Goal: Register for event/course

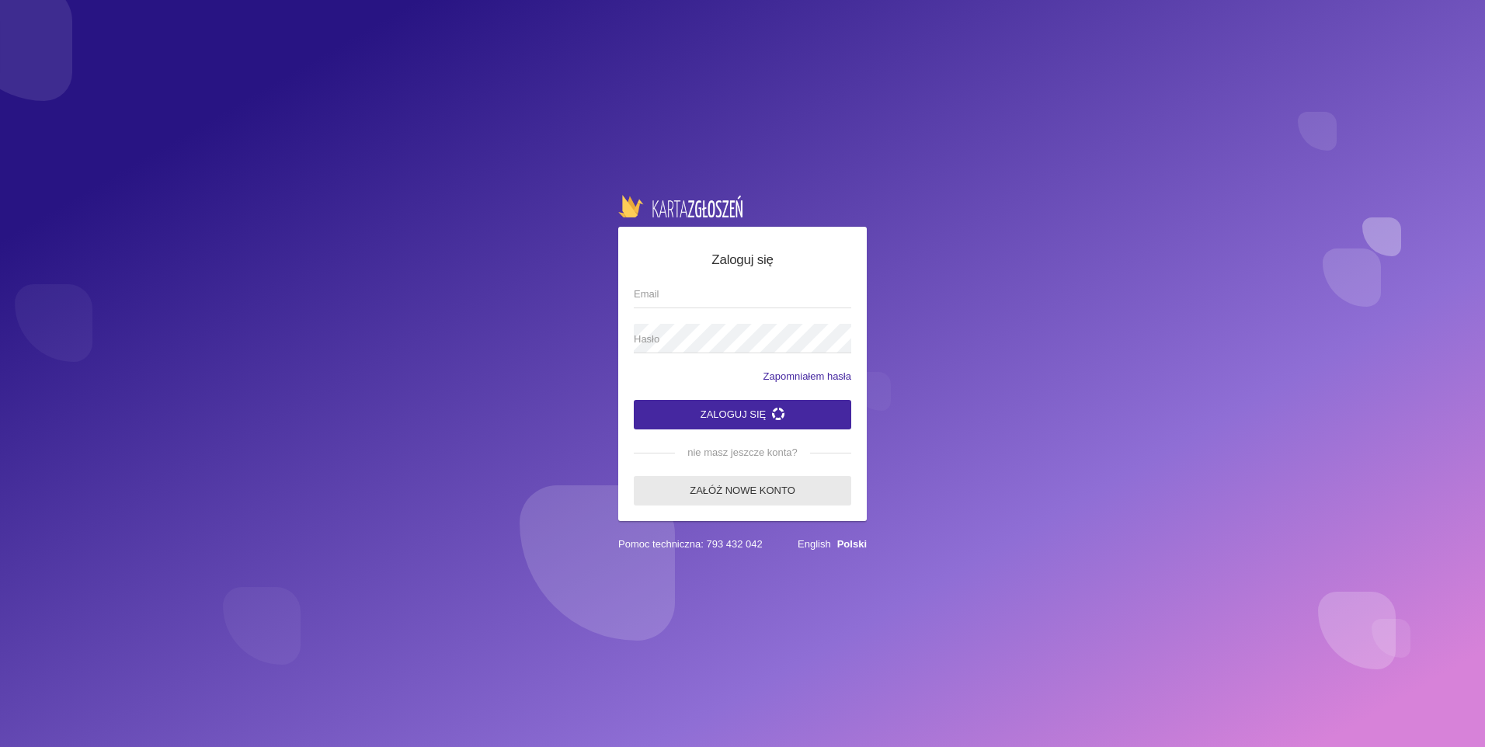
click at [764, 490] on link "Załóż nowe konto" at bounding box center [742, 491] width 217 height 30
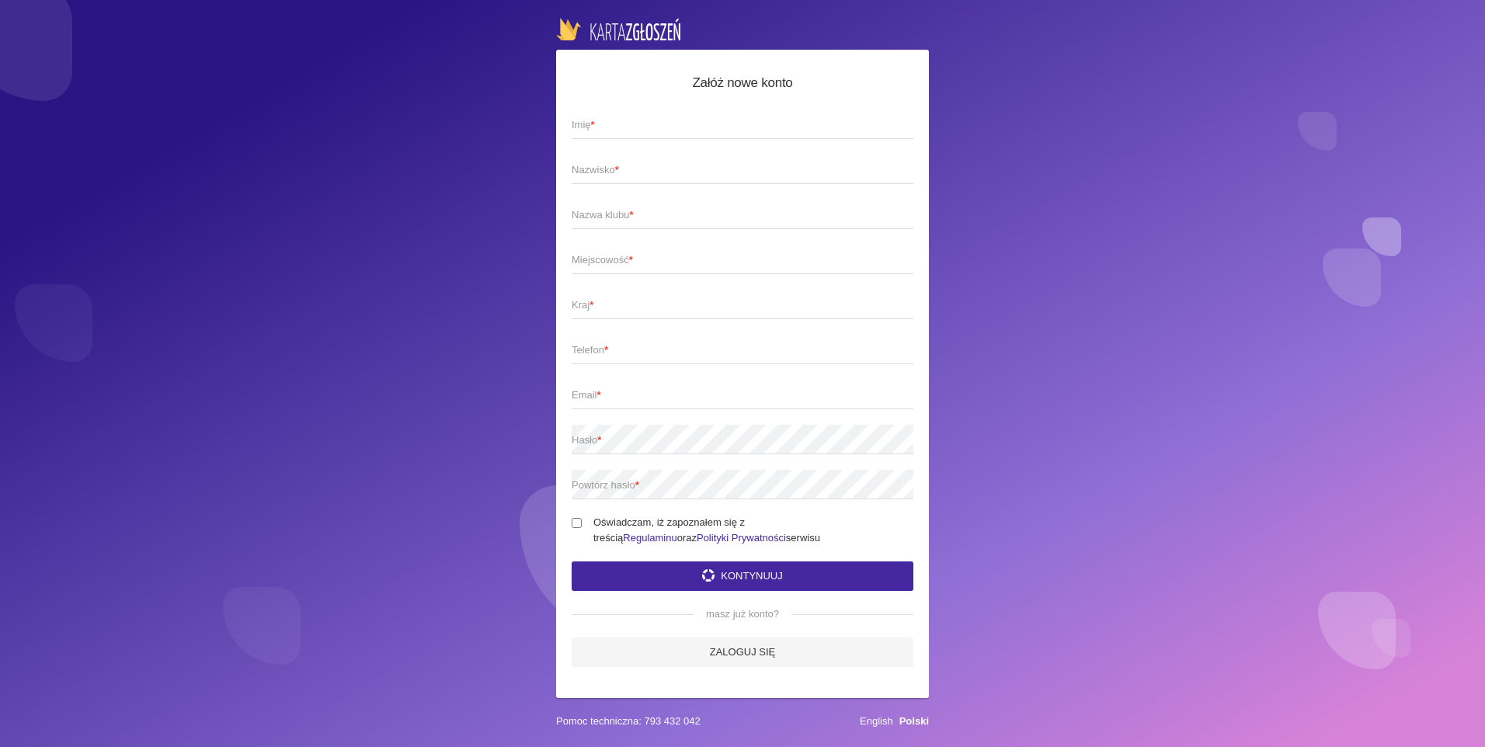
click at [617, 117] on span "Imię *" at bounding box center [735, 125] width 326 height 16
click at [617, 117] on input "Imię *" at bounding box center [743, 125] width 342 height 30
type input "Ewelina"
type input "[PERSON_NAME]"
type input "Grawitan"
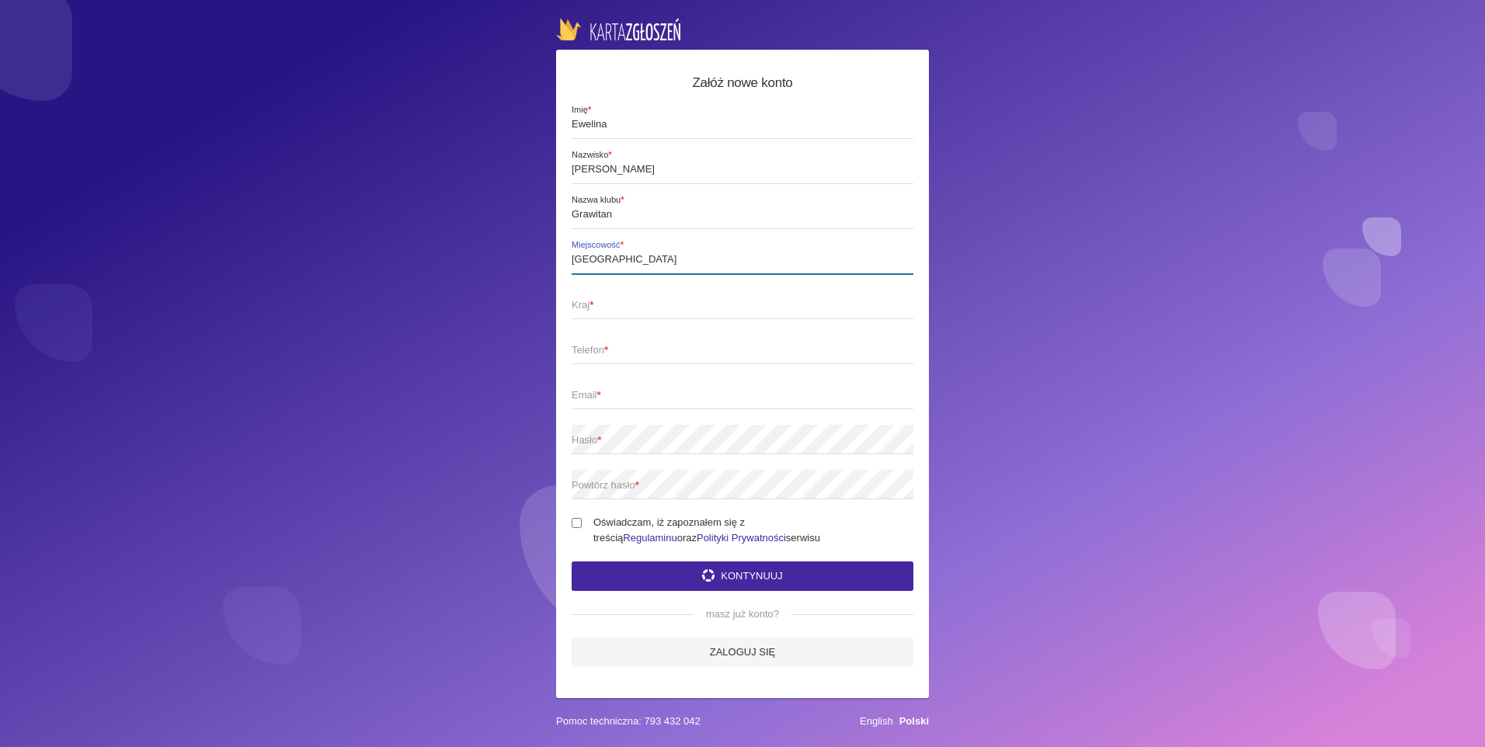
type input "[GEOGRAPHIC_DATA]"
type input "Polska"
type input "517663597"
type input "[EMAIL_ADDRESS][DOMAIN_NAME]"
click at [579, 519] on input "Oświadczam, iż zapoznałem się z treścią Regulaminu oraz Polityki Prywatności se…" at bounding box center [577, 523] width 10 height 10
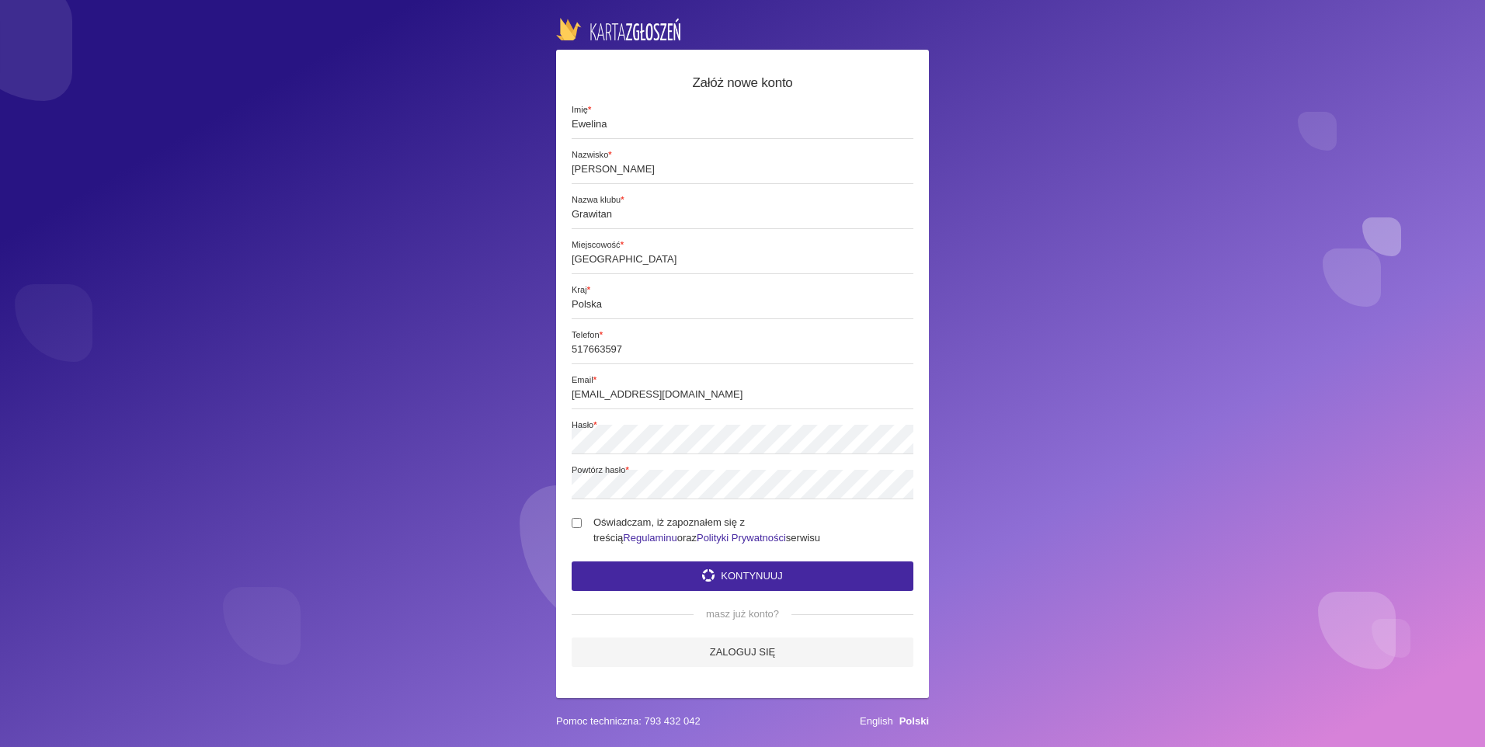
checkbox input "true"
click at [751, 572] on button "Kontynuuj" at bounding box center [743, 577] width 342 height 30
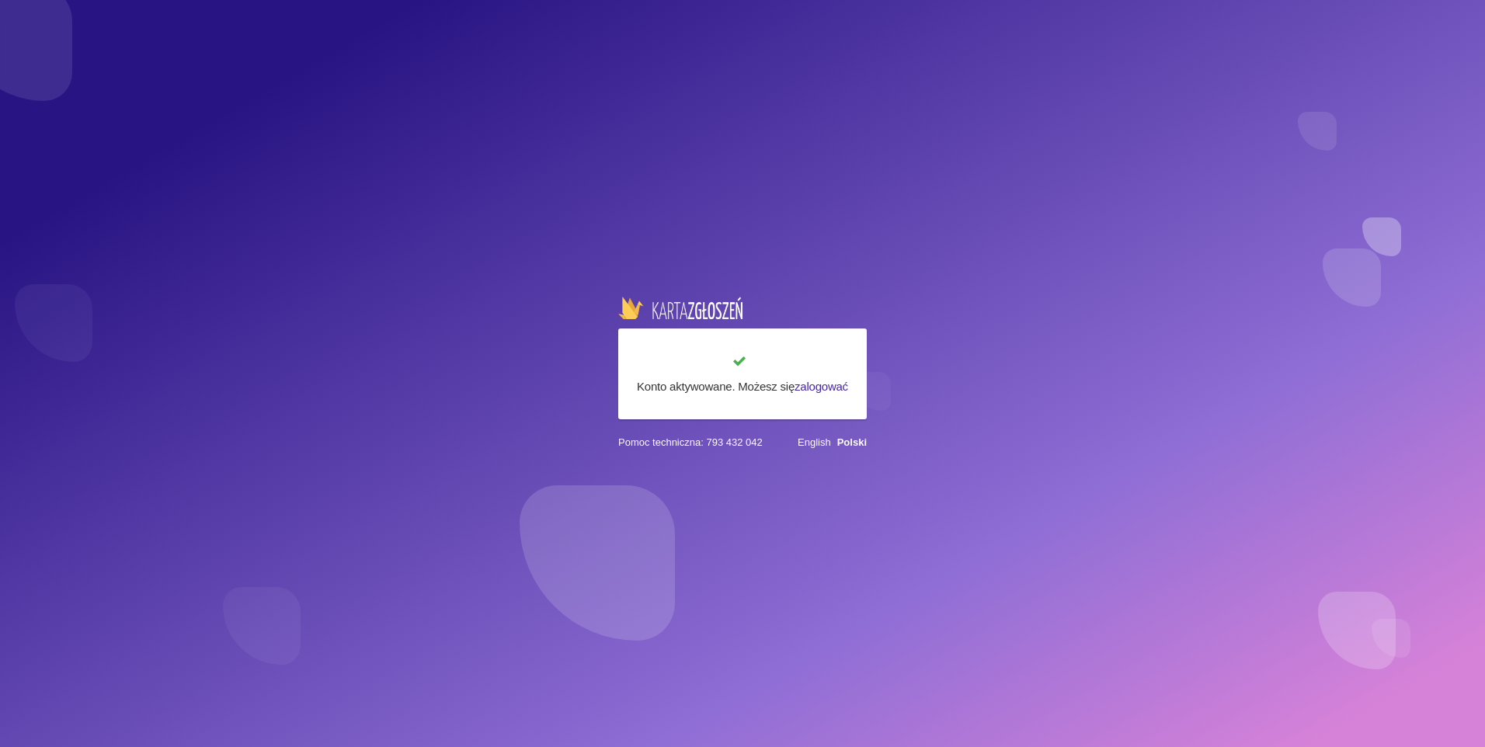
click at [816, 384] on link "zalogować" at bounding box center [822, 386] width 54 height 13
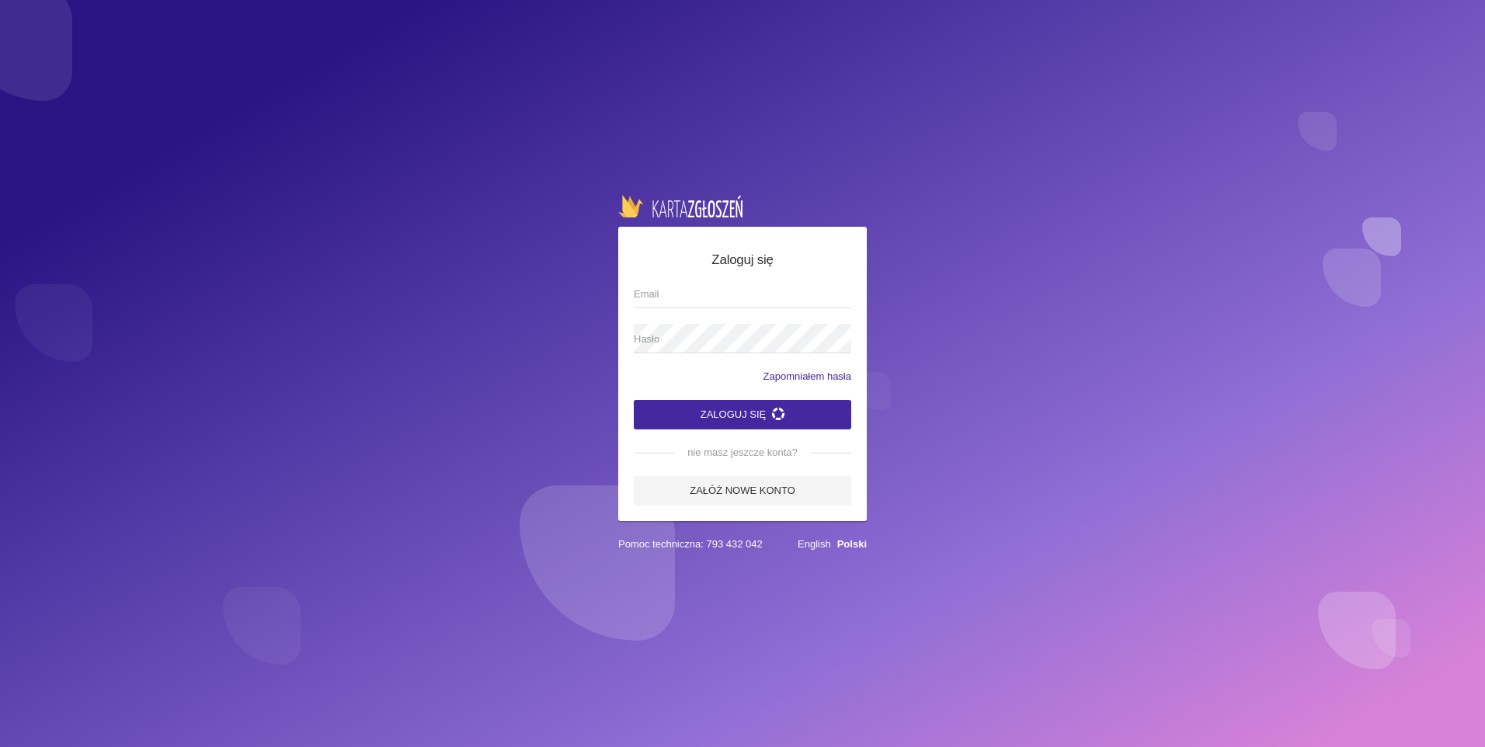
click at [675, 295] on input "Email" at bounding box center [742, 294] width 217 height 30
type input "[EMAIL_ADDRESS][DOMAIN_NAME]"
click at [687, 337] on span "Hasło" at bounding box center [735, 340] width 202 height 16
click at [634, 400] on button "Zaloguj się" at bounding box center [742, 415] width 217 height 30
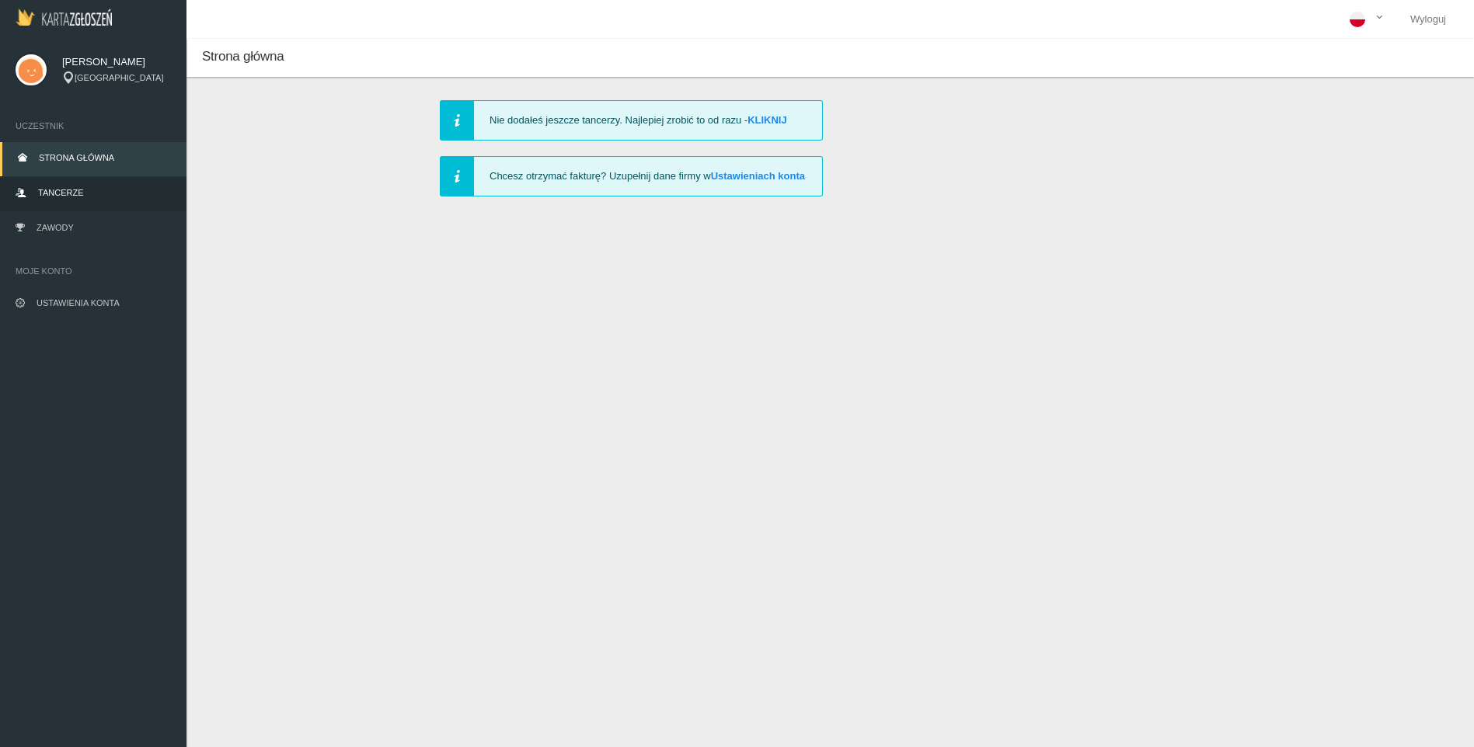
click at [88, 197] on link "Tancerze" at bounding box center [93, 194] width 186 height 34
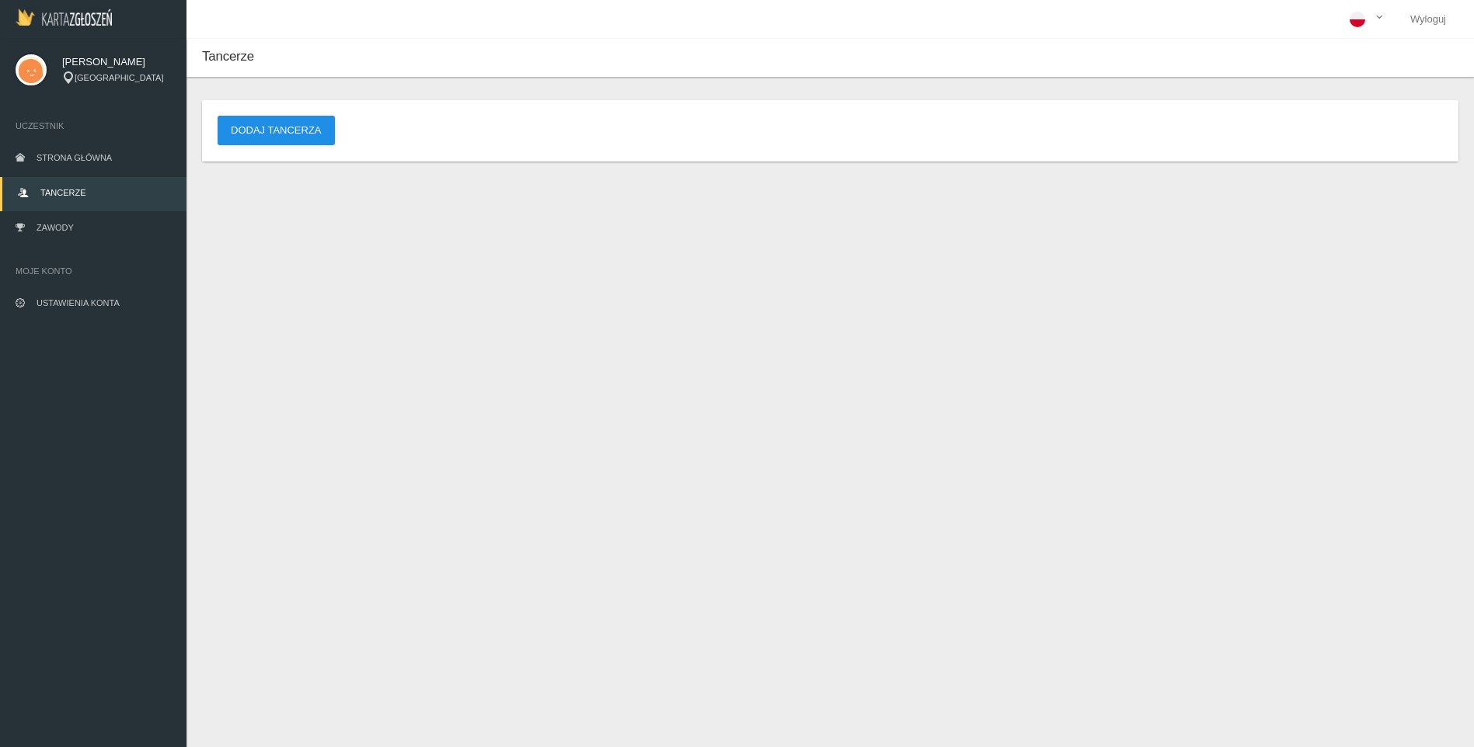
click at [285, 137] on button "Dodaj tancerza" at bounding box center [275, 131] width 117 height 30
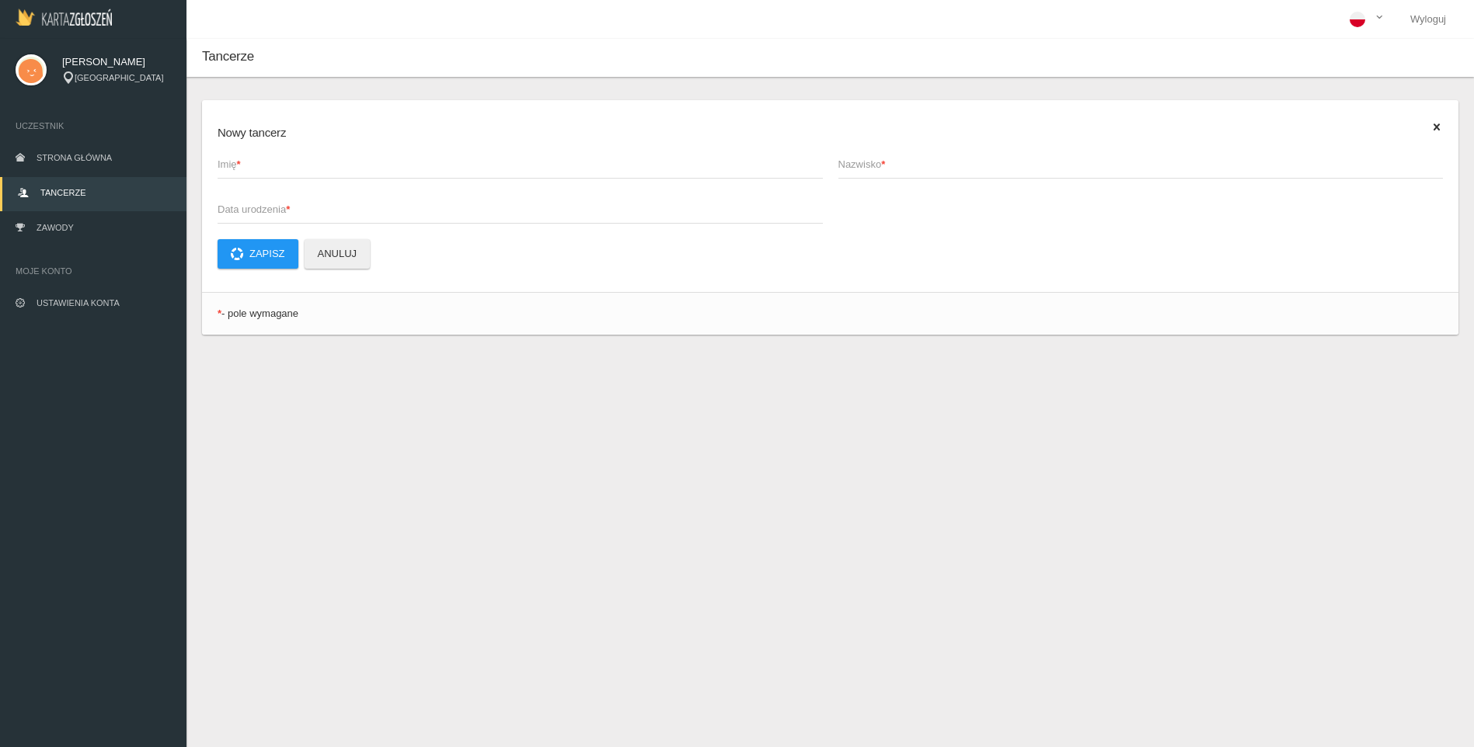
click at [264, 166] on span "Imię *" at bounding box center [512, 165] width 590 height 16
click at [264, 166] on input "Imię *" at bounding box center [519, 164] width 605 height 30
type input "Aleksandra"
type input "[PERSON_NAME]"
type input "2019-03-20"
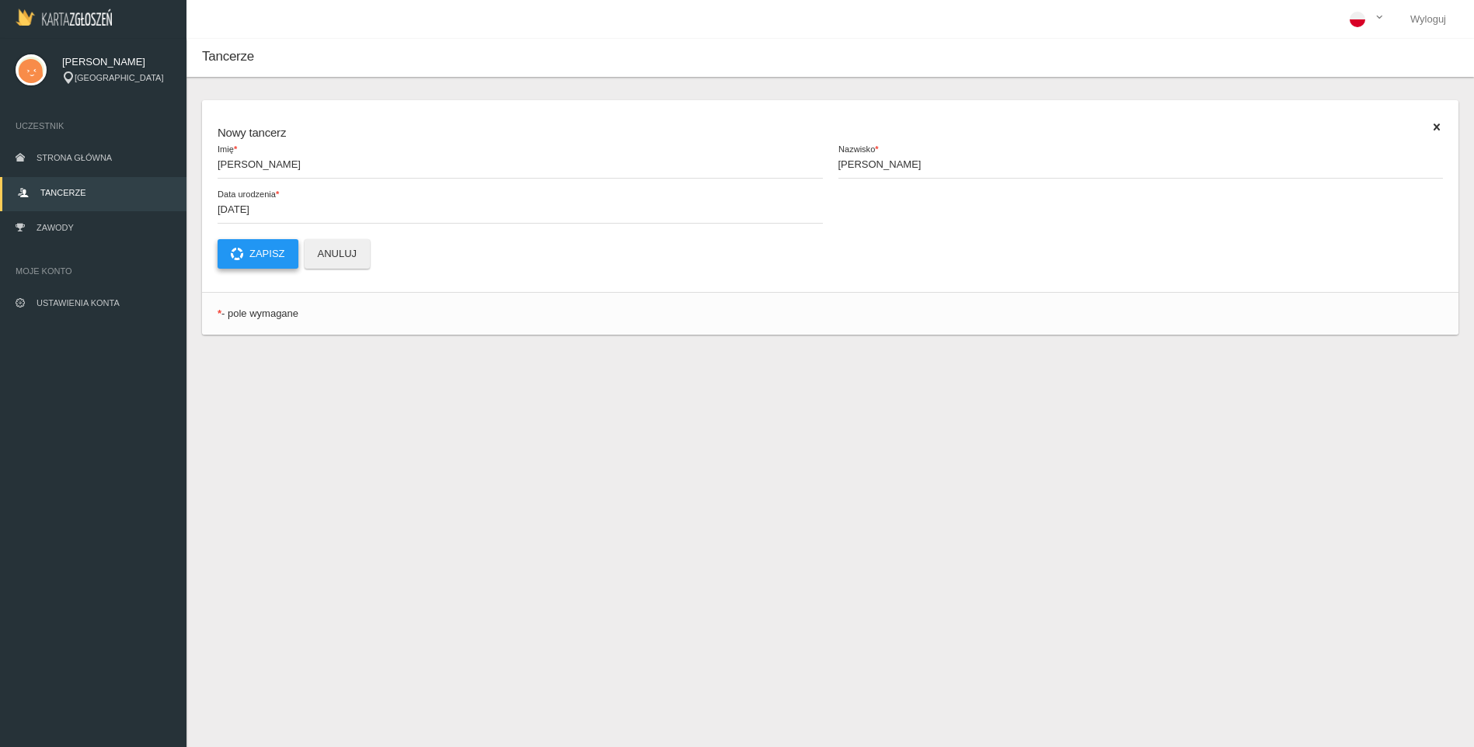
click at [274, 259] on button "Zapisz" at bounding box center [257, 254] width 81 height 30
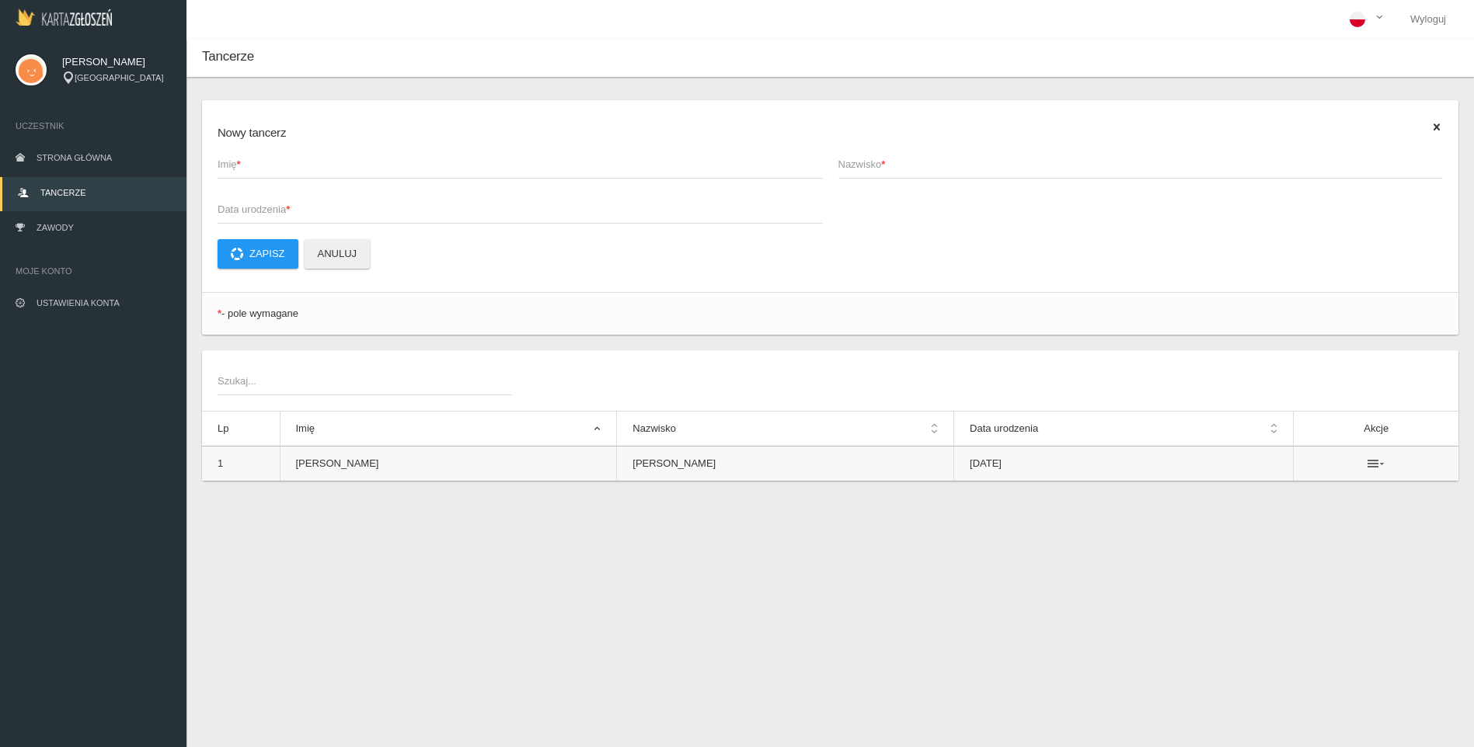
click at [1367, 463] on icon at bounding box center [1375, 464] width 17 height 12
click at [1252, 489] on link "Usuń" at bounding box center [1283, 492] width 155 height 28
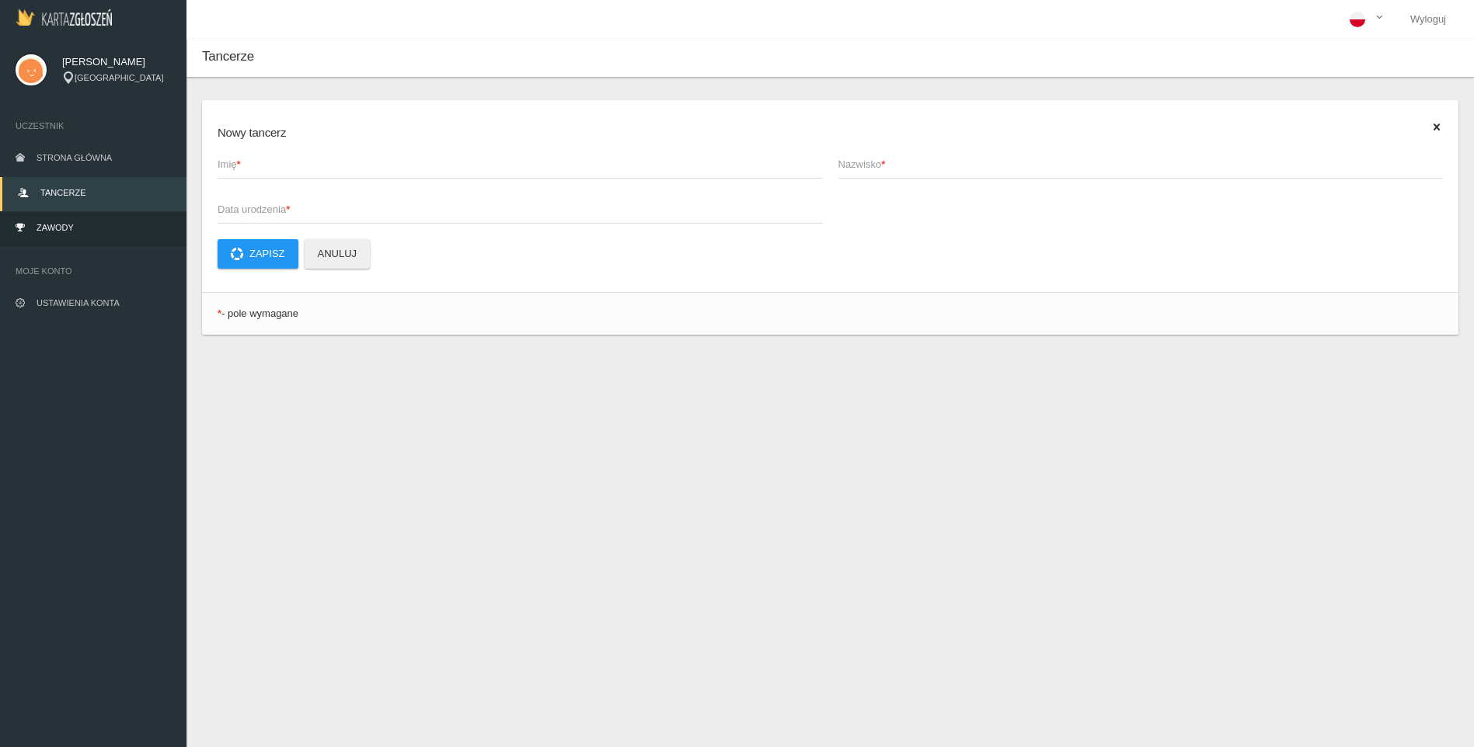
click at [79, 235] on link "Zawody" at bounding box center [93, 229] width 186 height 34
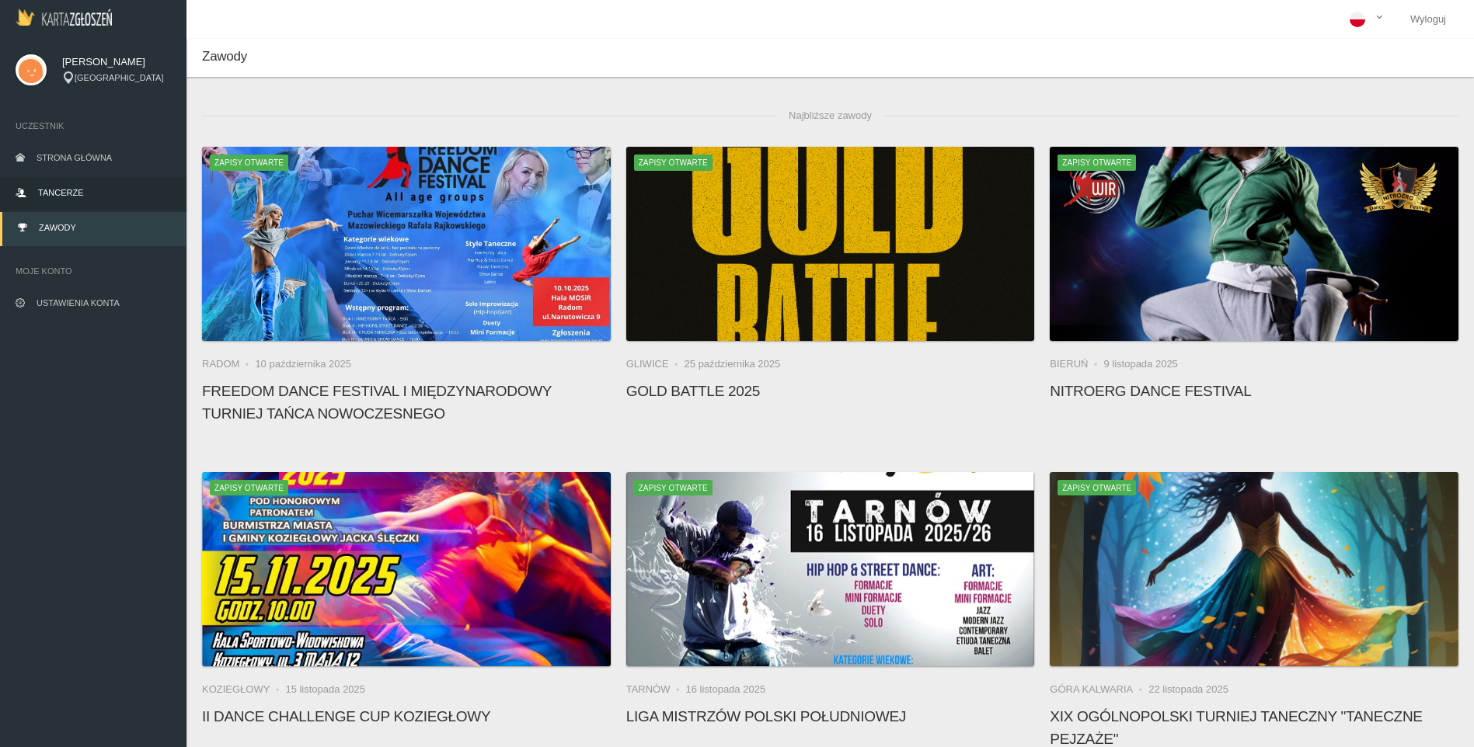
click at [73, 192] on span "Tancerze" at bounding box center [60, 192] width 45 height 9
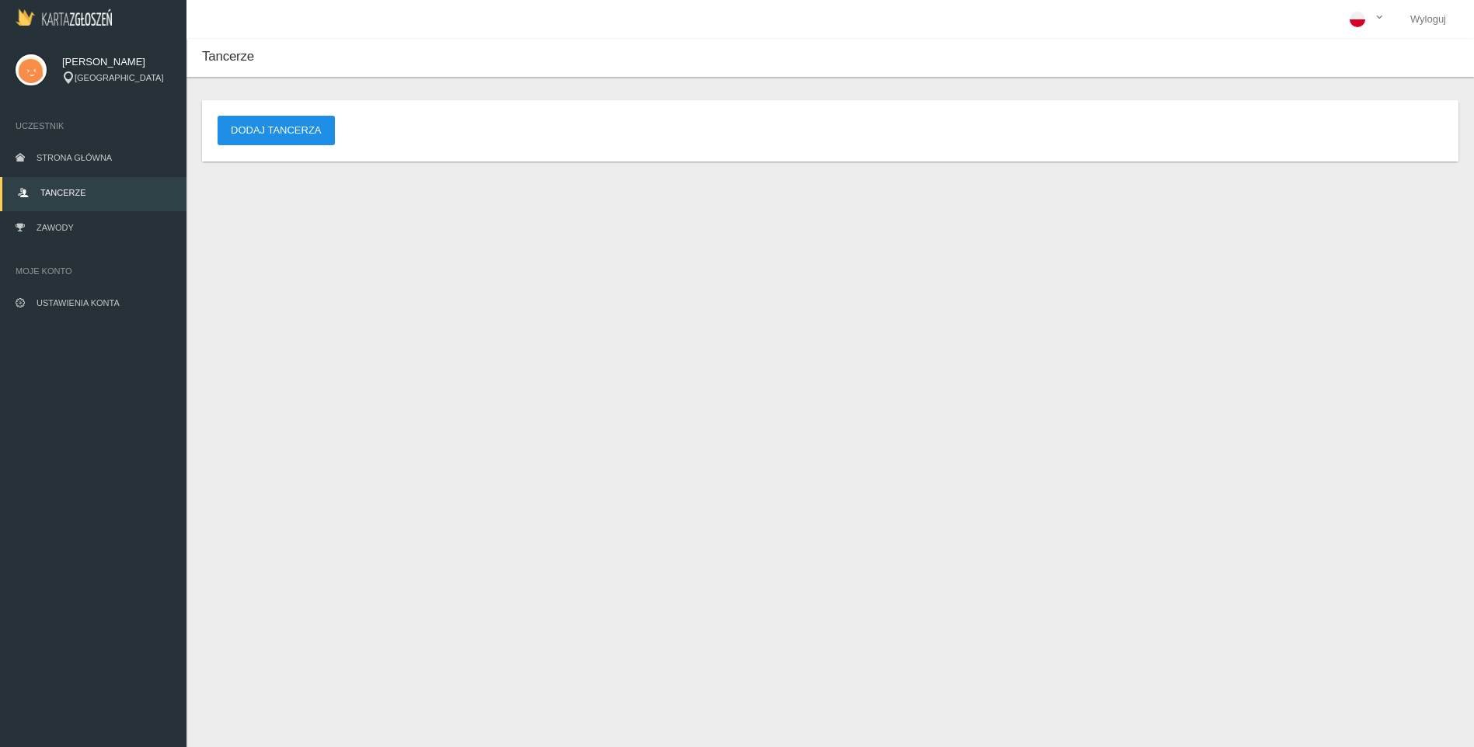
click at [262, 137] on button "Dodaj tancerza" at bounding box center [275, 131] width 117 height 30
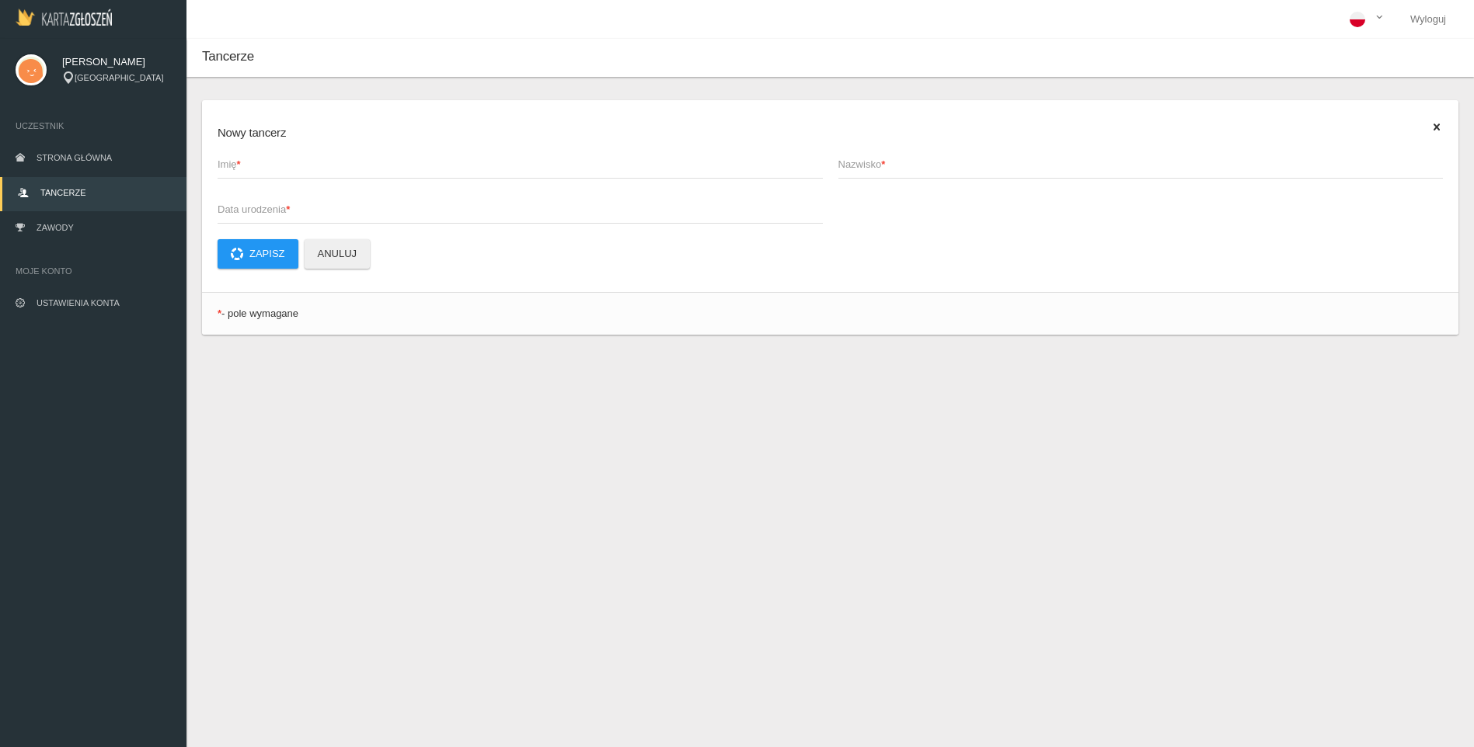
click at [323, 159] on span "Imię *" at bounding box center [512, 165] width 590 height 16
click at [323, 159] on input "Imię *" at bounding box center [519, 164] width 605 height 30
click at [267, 168] on input "Imię *" at bounding box center [519, 164] width 605 height 30
type input "Aleksandra"
type input "[PERSON_NAME]"
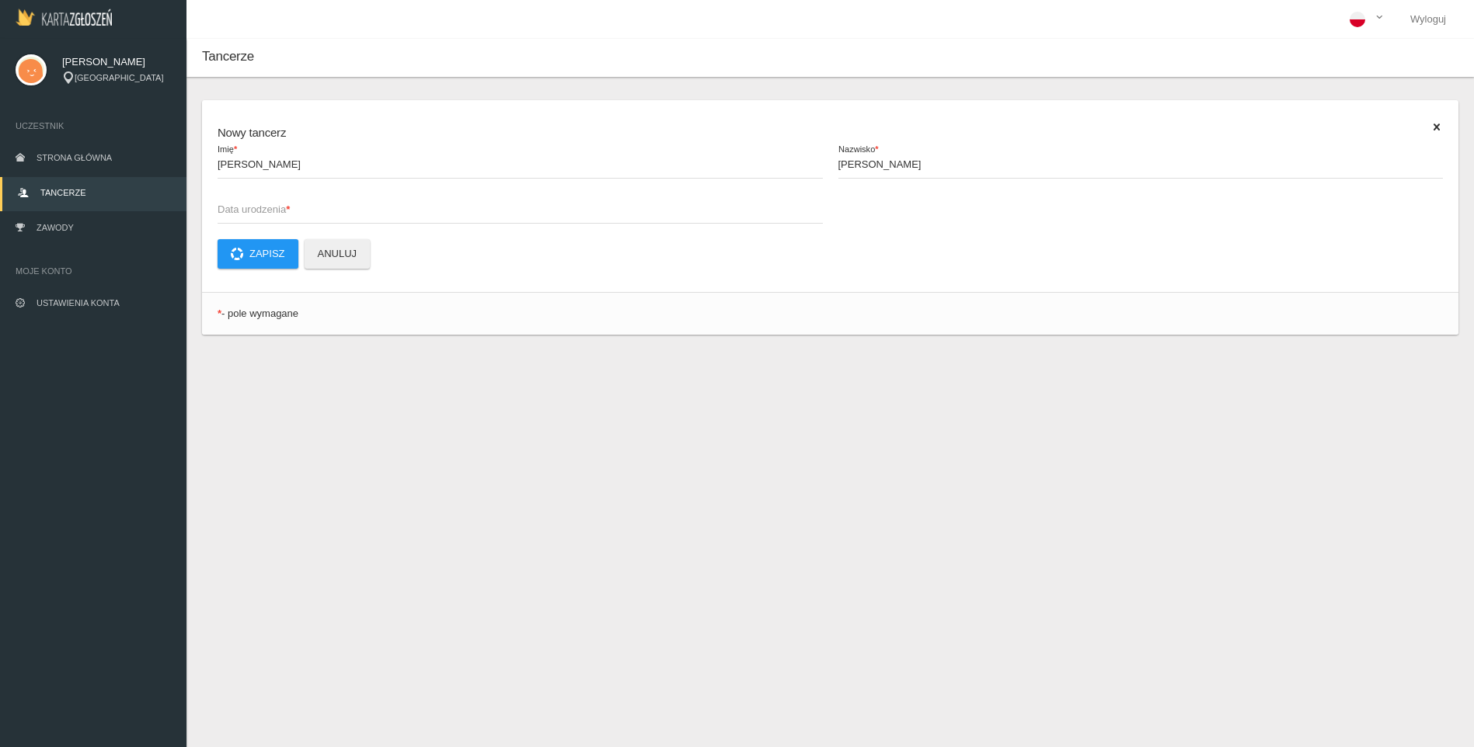
click at [235, 208] on span "Data urodzenia *" at bounding box center [512, 210] width 590 height 16
click at [235, 208] on input "Data urodzenia *" at bounding box center [519, 209] width 605 height 30
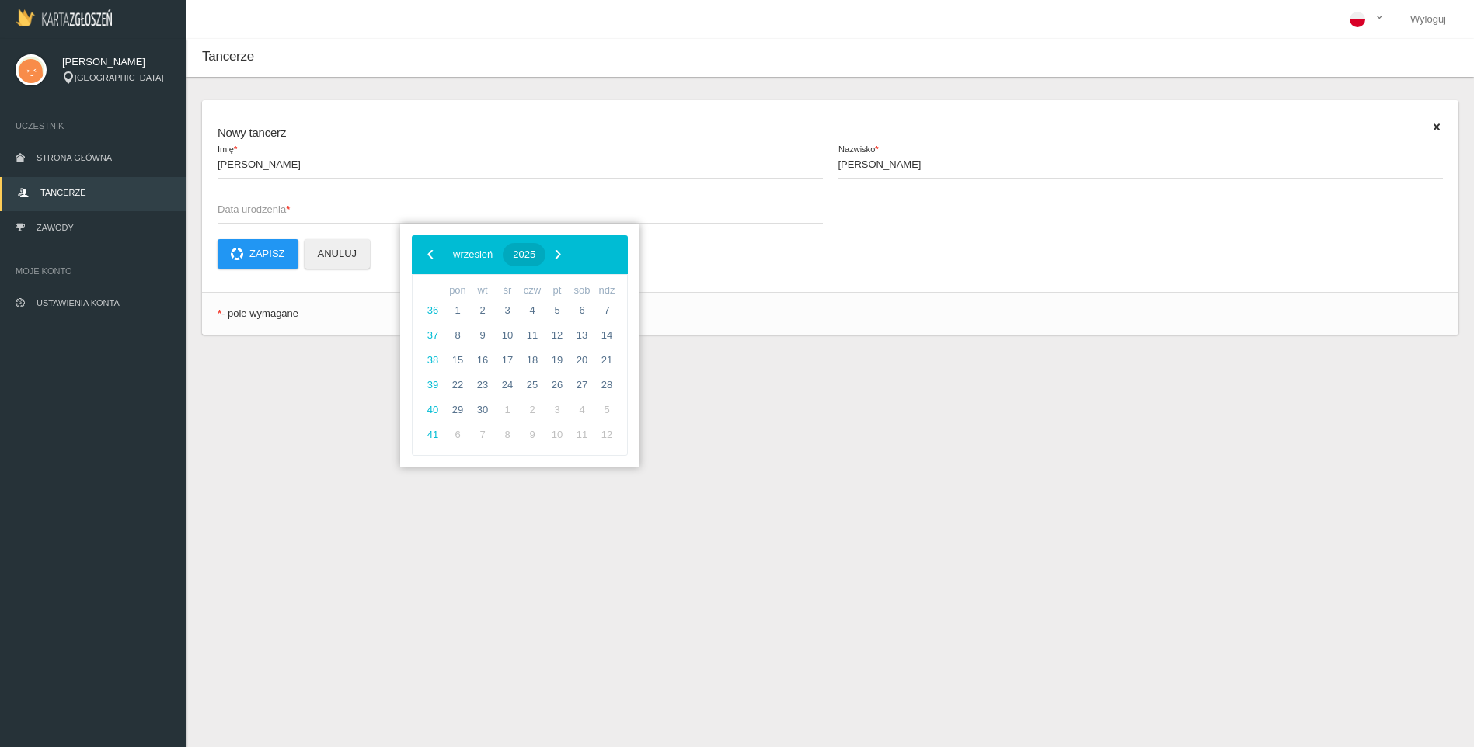
click at [535, 255] on span "2025" at bounding box center [524, 255] width 23 height 12
click at [437, 254] on span "‹" at bounding box center [430, 253] width 23 height 23
click at [538, 420] on span "2016" at bounding box center [545, 427] width 36 height 36
click at [597, 306] on span "marzec" at bounding box center [587, 303] width 64 height 25
click at [575, 362] on span "19" at bounding box center [581, 360] width 25 height 25
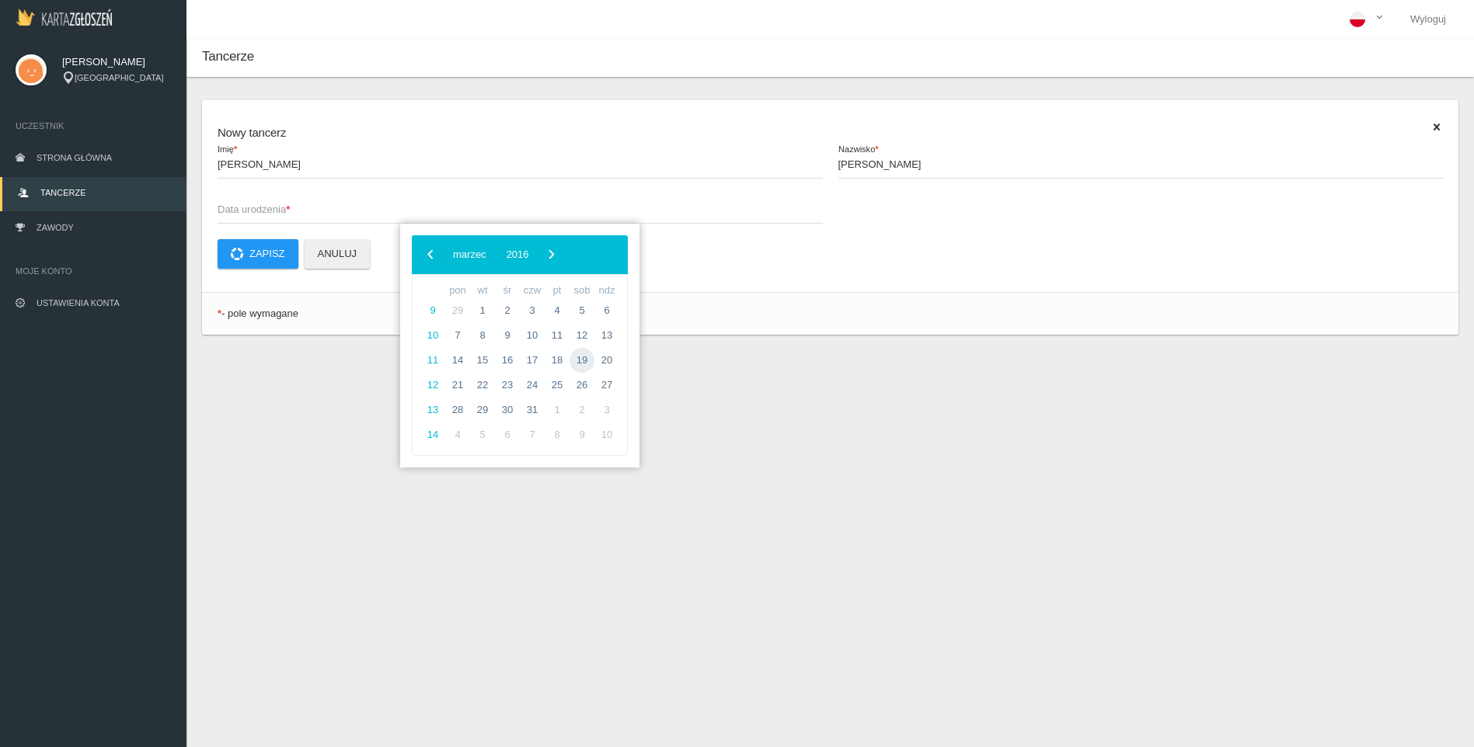
type input "2016-03-19"
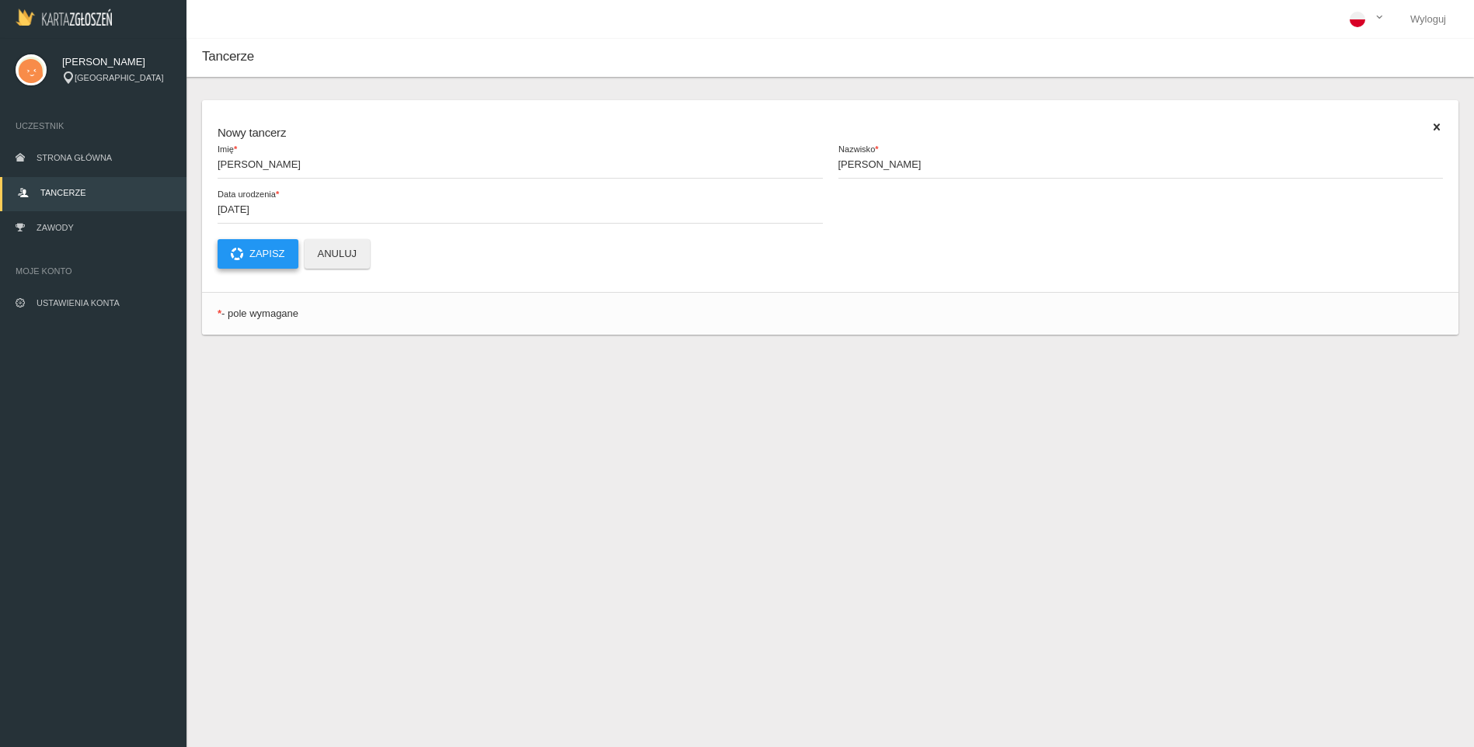
click at [273, 256] on button "Zapisz" at bounding box center [257, 254] width 81 height 30
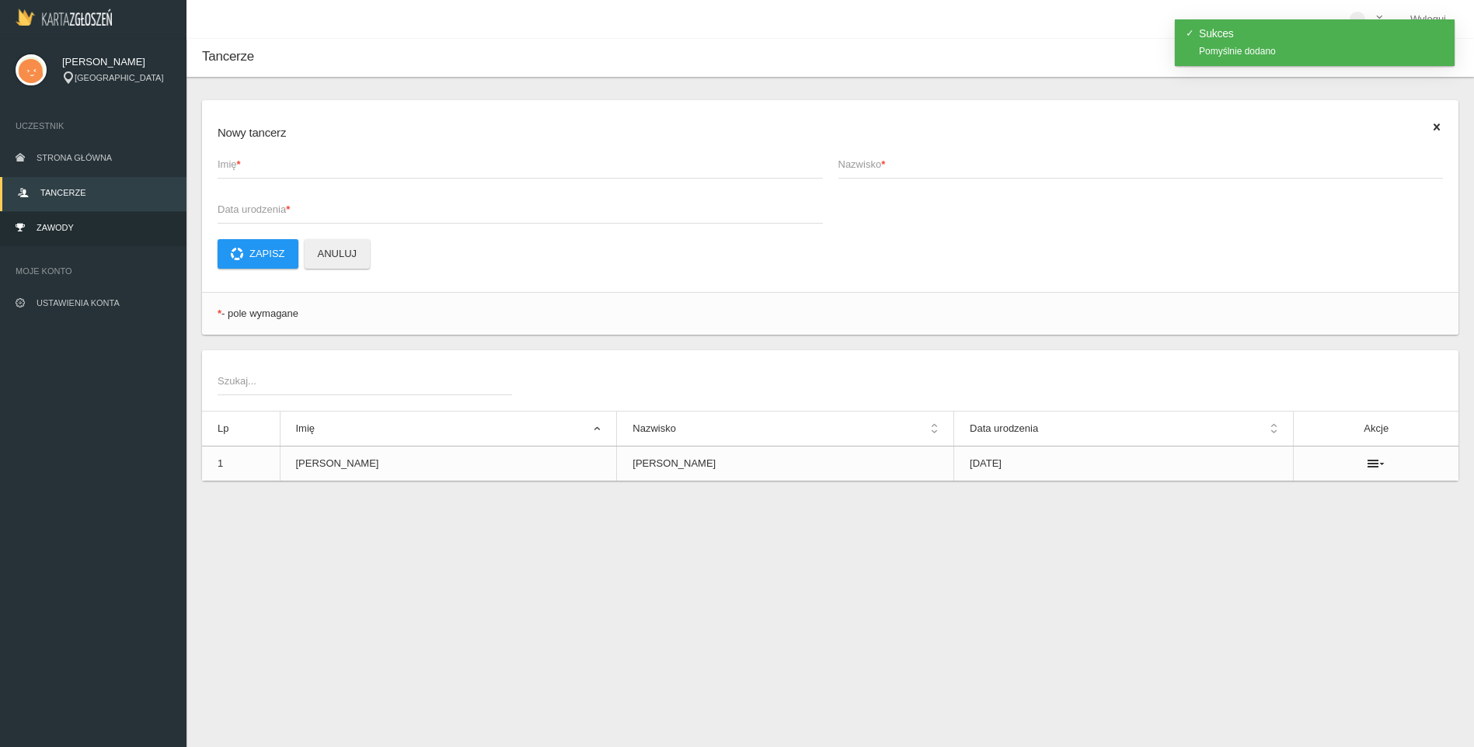
click at [66, 229] on span "Zawody" at bounding box center [55, 227] width 37 height 9
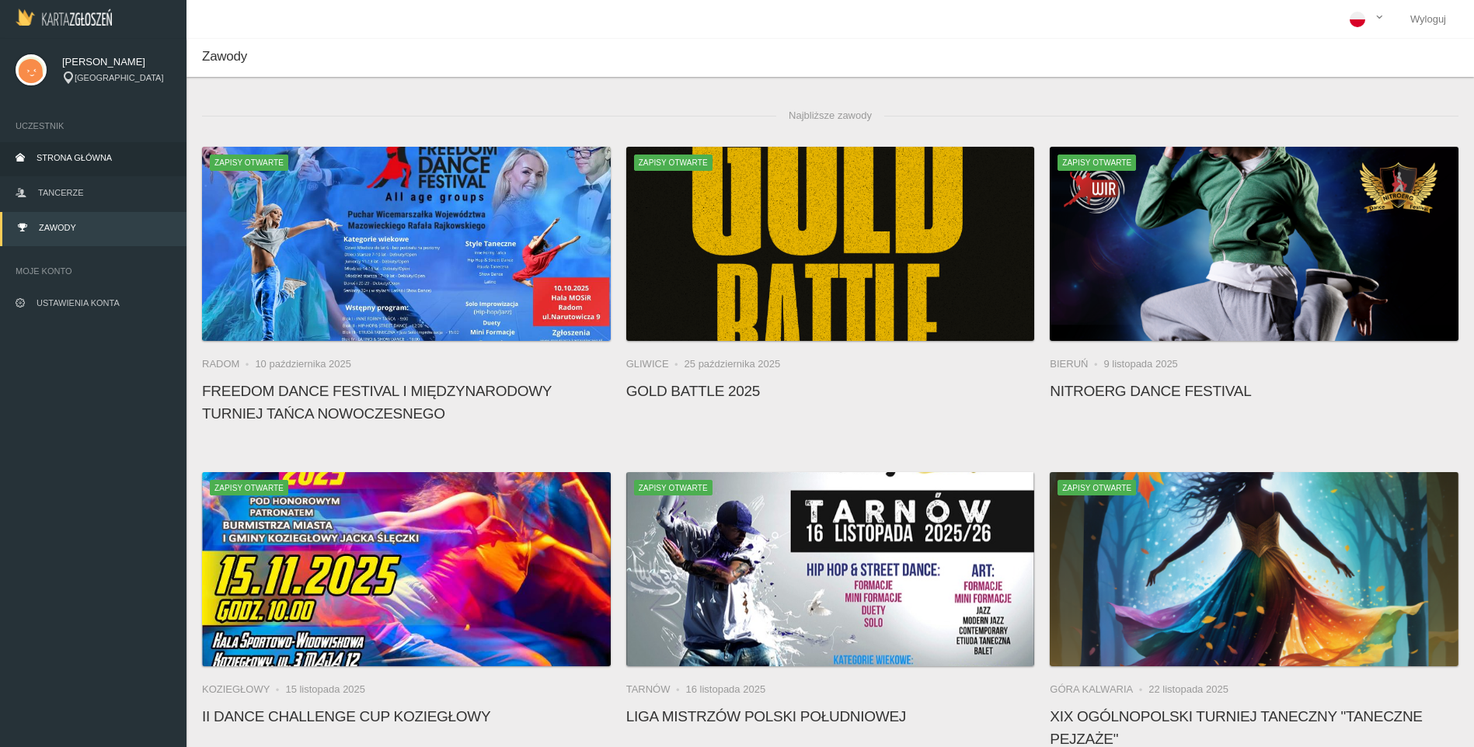
click at [83, 162] on span "Strona główna" at bounding box center [74, 157] width 75 height 9
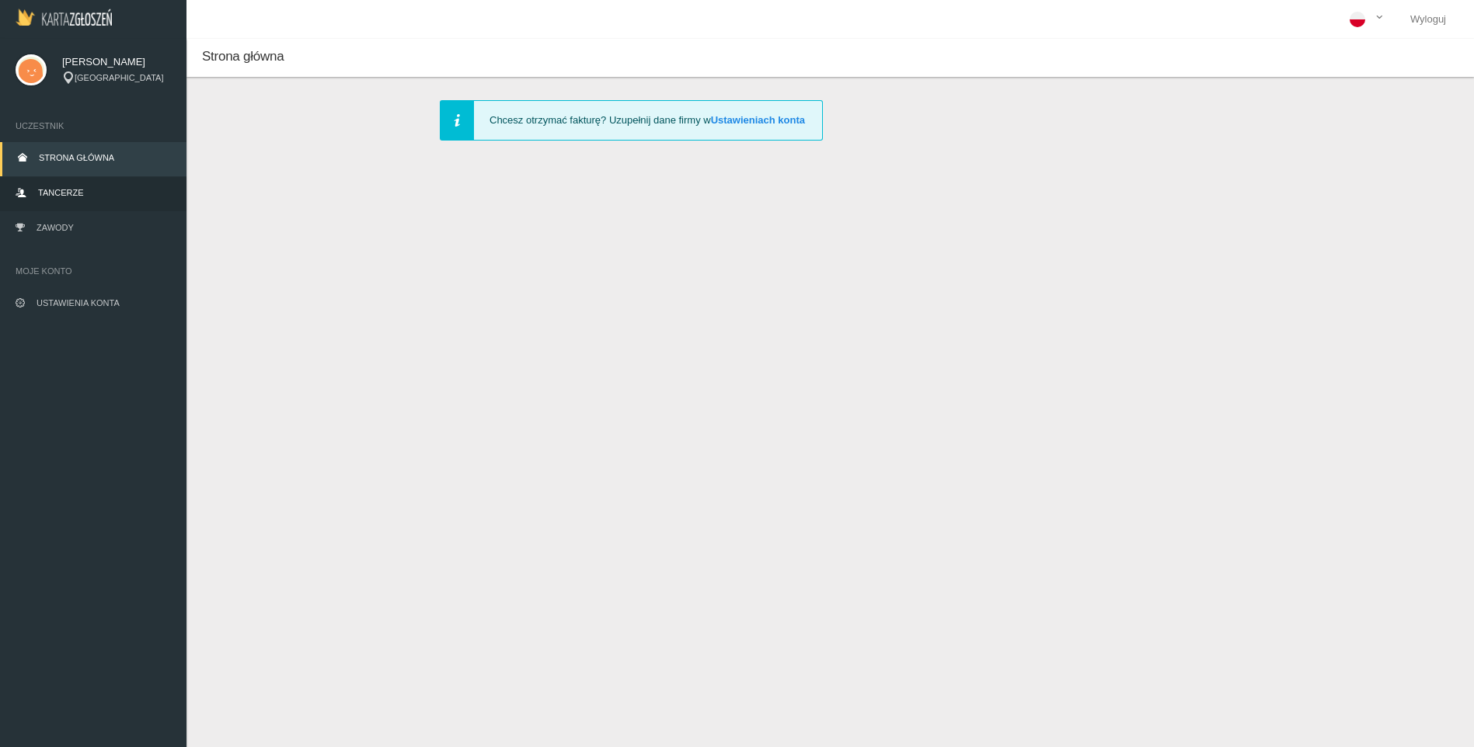
click at [68, 196] on span "Tancerze" at bounding box center [60, 192] width 45 height 9
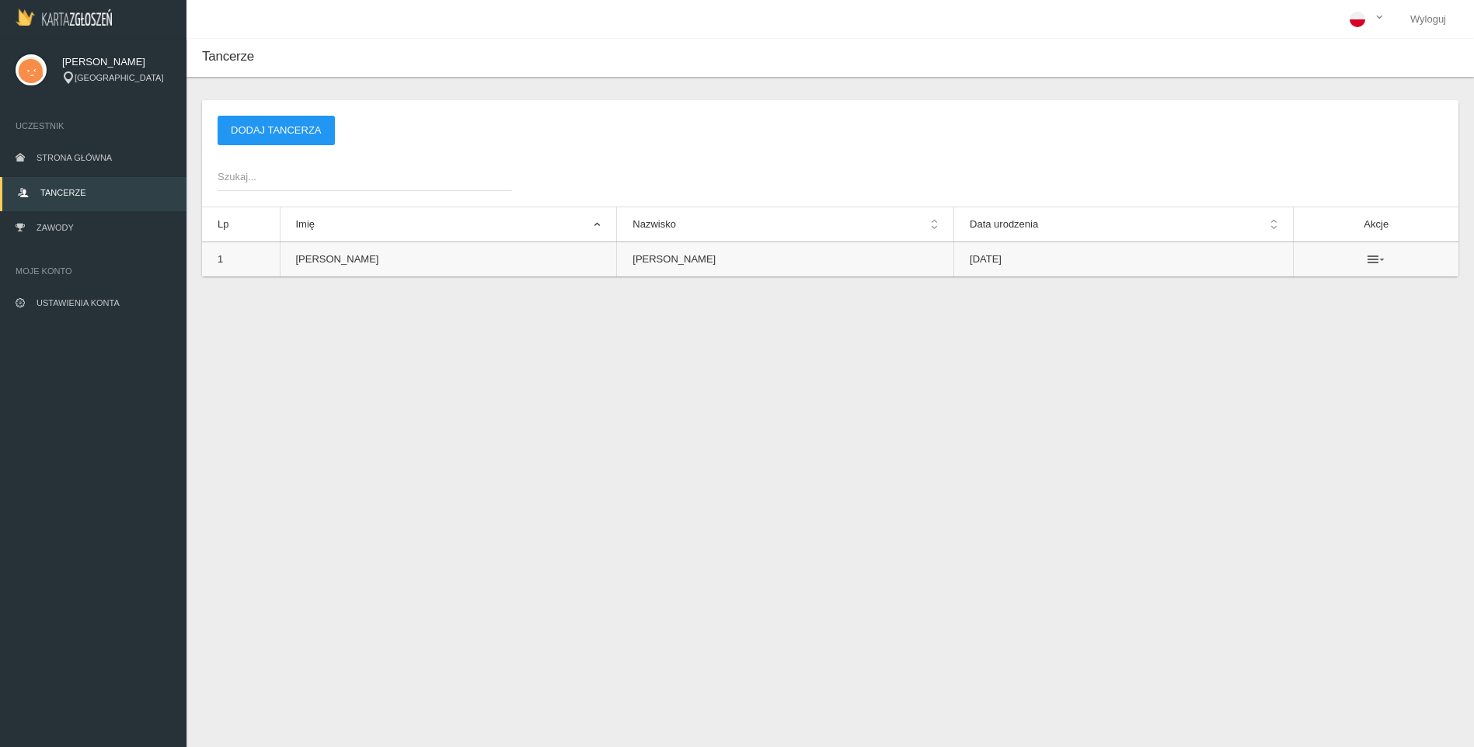
click at [1367, 257] on icon at bounding box center [1375, 259] width 17 height 12
drag, startPoint x: 1425, startPoint y: 403, endPoint x: 1282, endPoint y: 408, distance: 142.2
click at [1423, 405] on div "Tancerze Nowy tancerz Imię * Nazwisko * Data urodzenia * Zapisz Anuluj * - pole…" at bounding box center [829, 412] width 1287 height 747
click at [85, 226] on link "Zawody" at bounding box center [93, 229] width 186 height 34
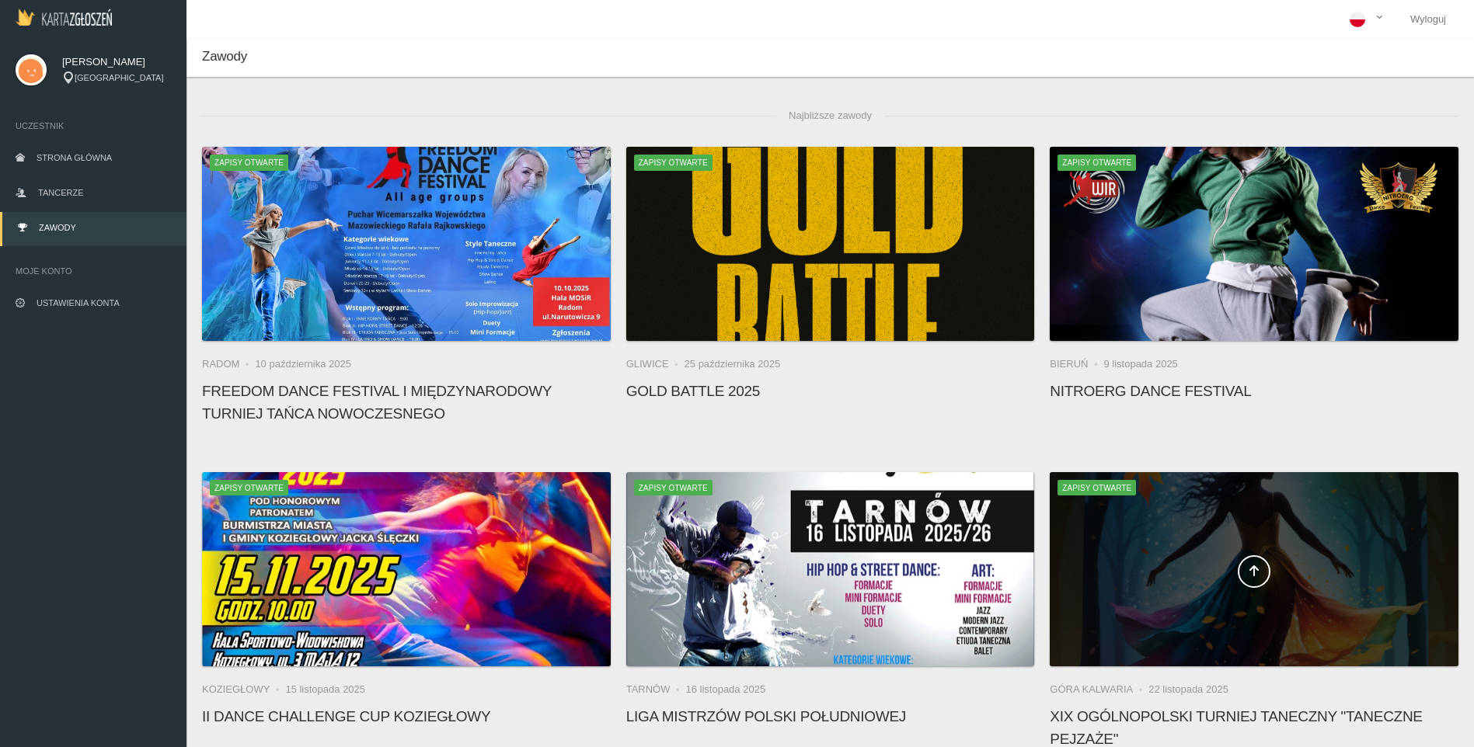
click at [1188, 534] on div at bounding box center [1253, 569] width 409 height 194
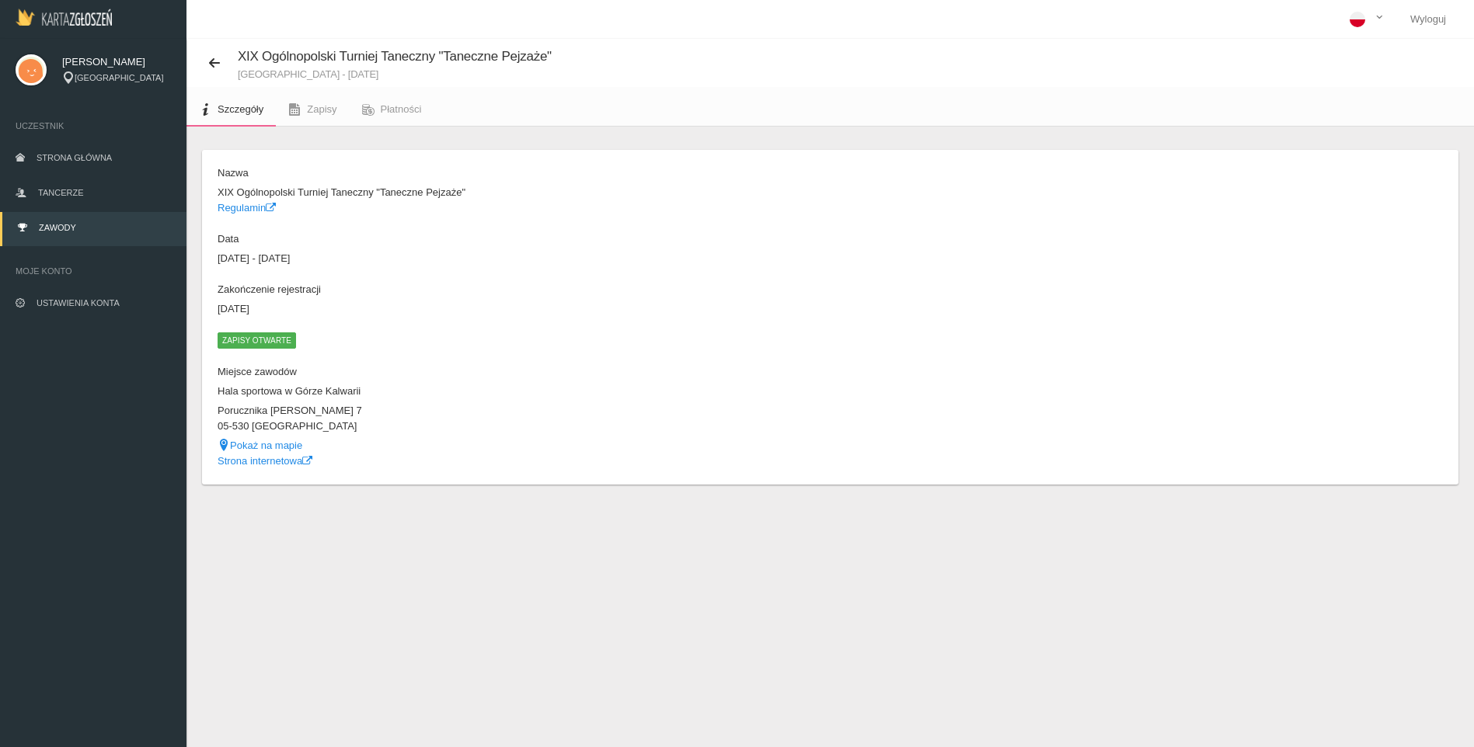
click at [257, 343] on span "Zapisy otwarte" at bounding box center [256, 340] width 78 height 16
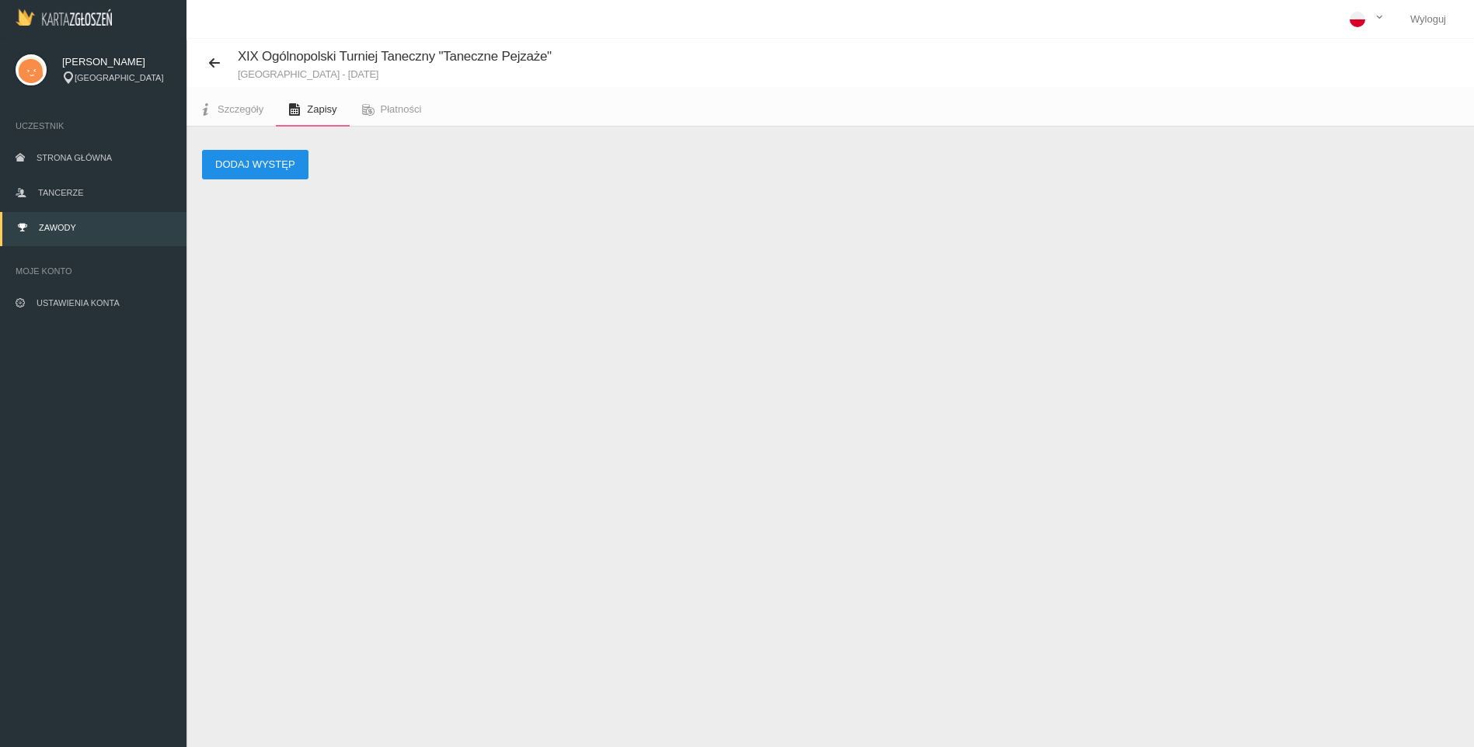
click at [279, 172] on button "Dodaj występ" at bounding box center [255, 165] width 106 height 30
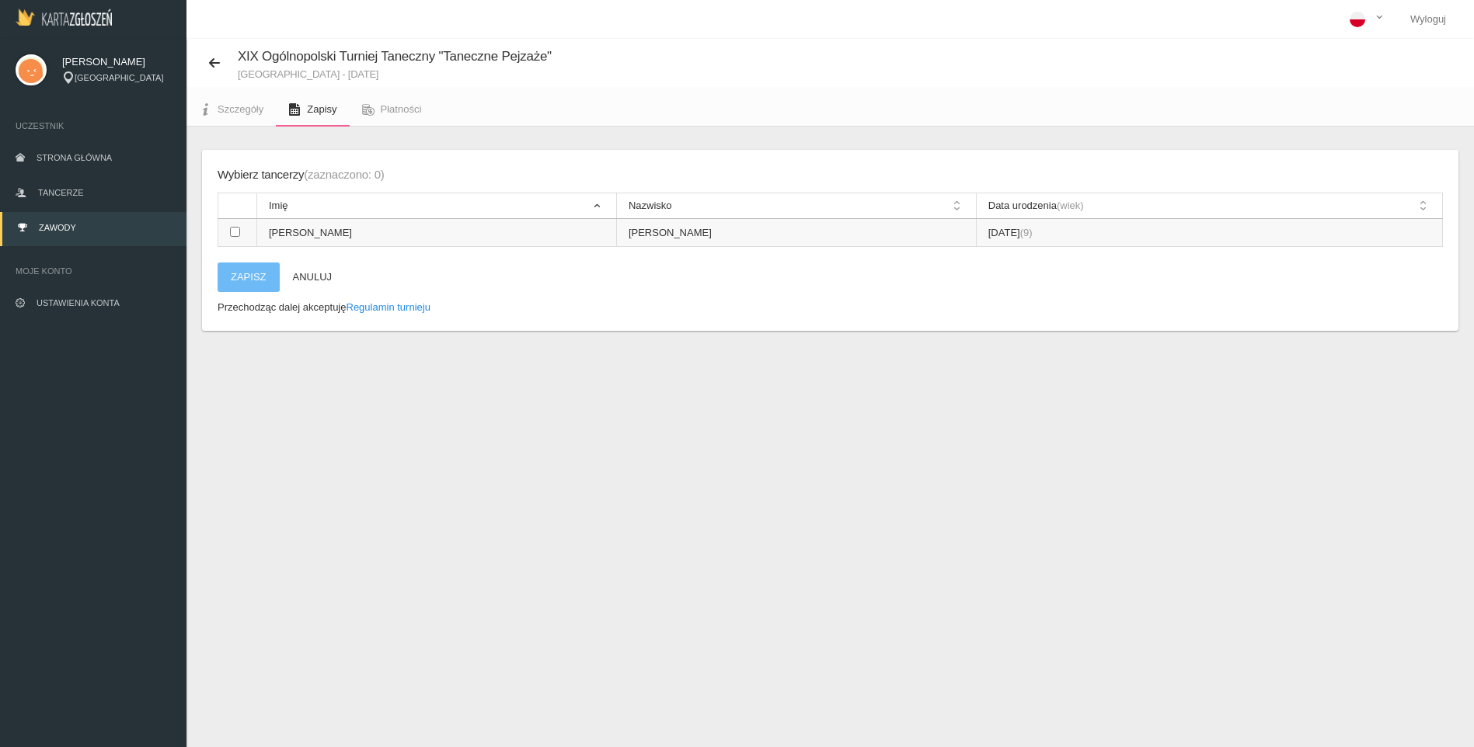
click at [236, 231] on input "checkbox" at bounding box center [235, 232] width 10 height 10
checkbox input "true"
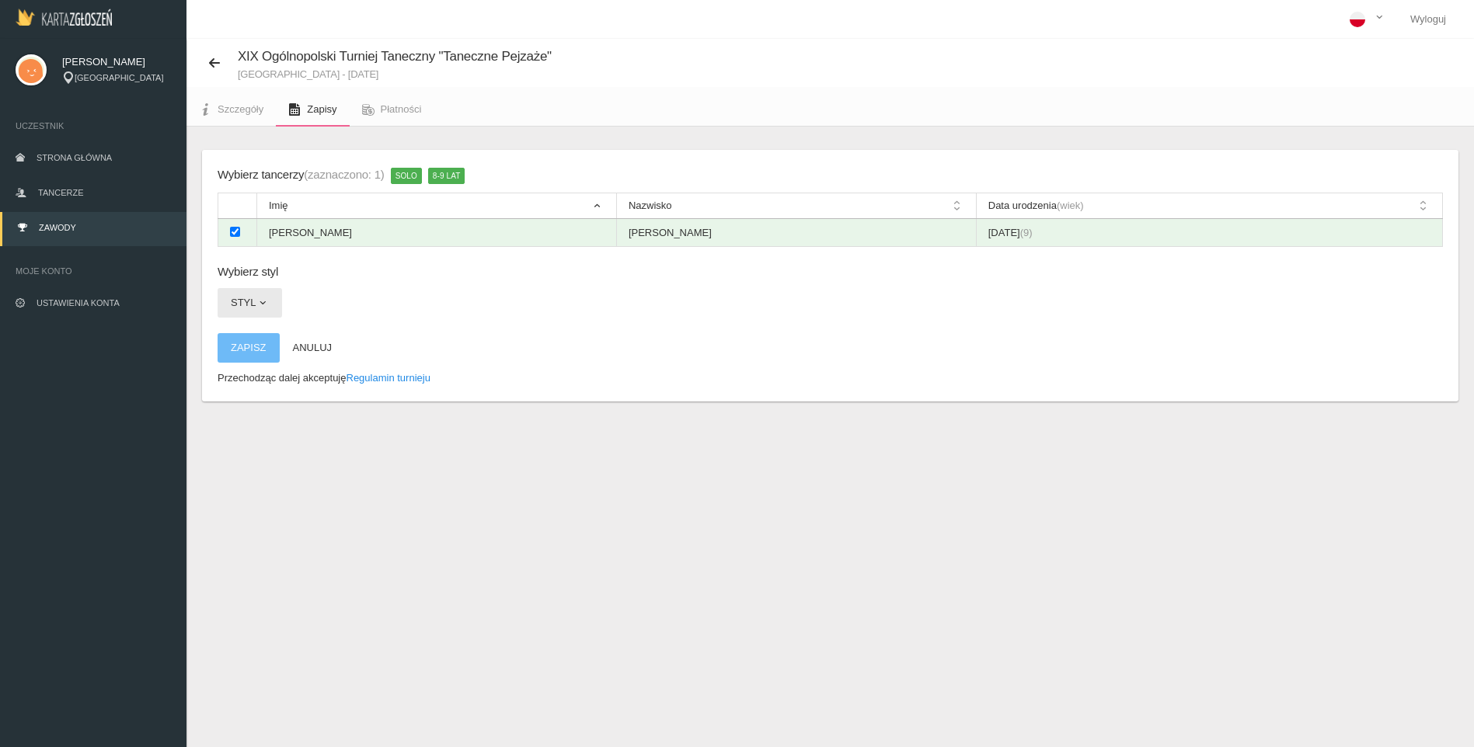
click at [250, 302] on button "Styl" at bounding box center [249, 303] width 64 height 30
click at [304, 346] on link "Inne formy tańca" at bounding box center [287, 339] width 140 height 28
click at [251, 352] on button "Zapisz" at bounding box center [248, 348] width 62 height 30
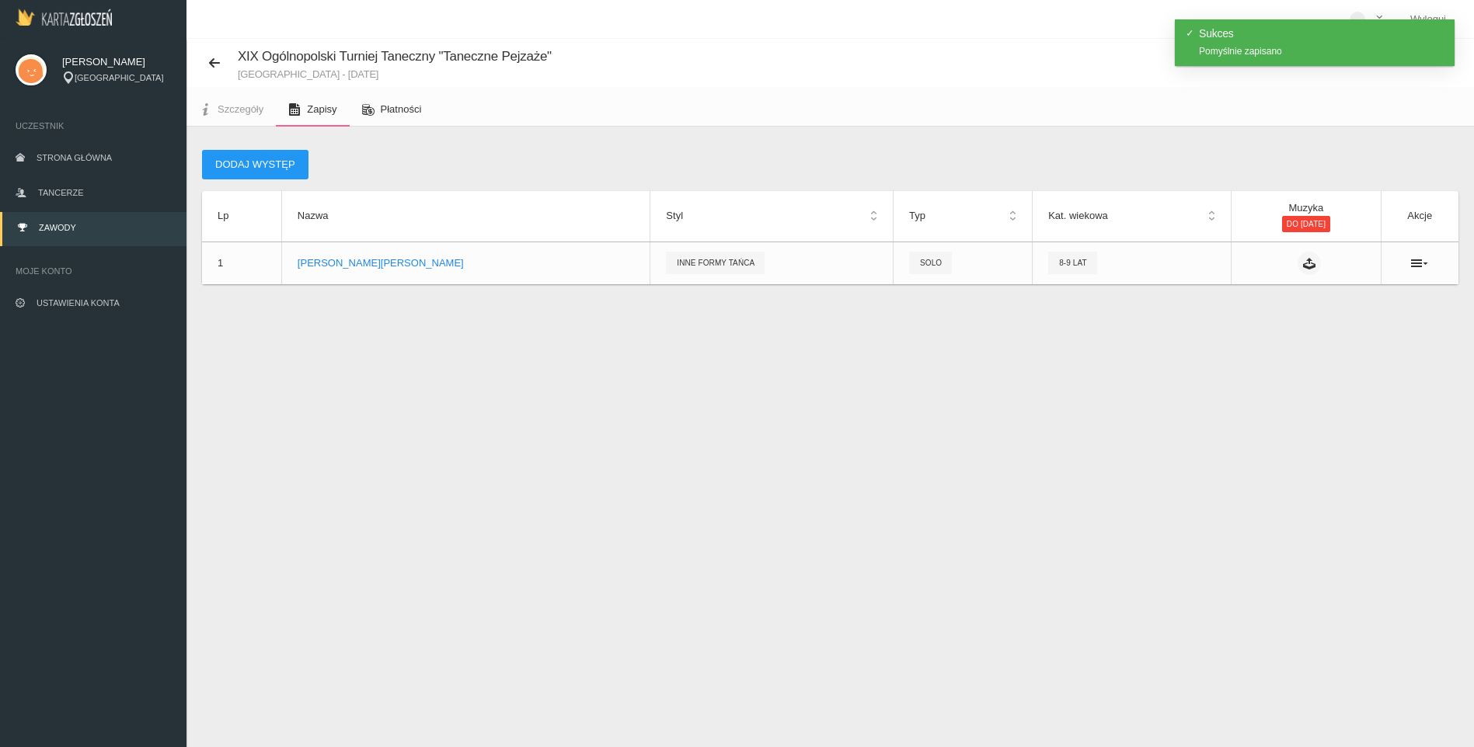
click at [418, 111] on span "Płatności" at bounding box center [401, 109] width 41 height 12
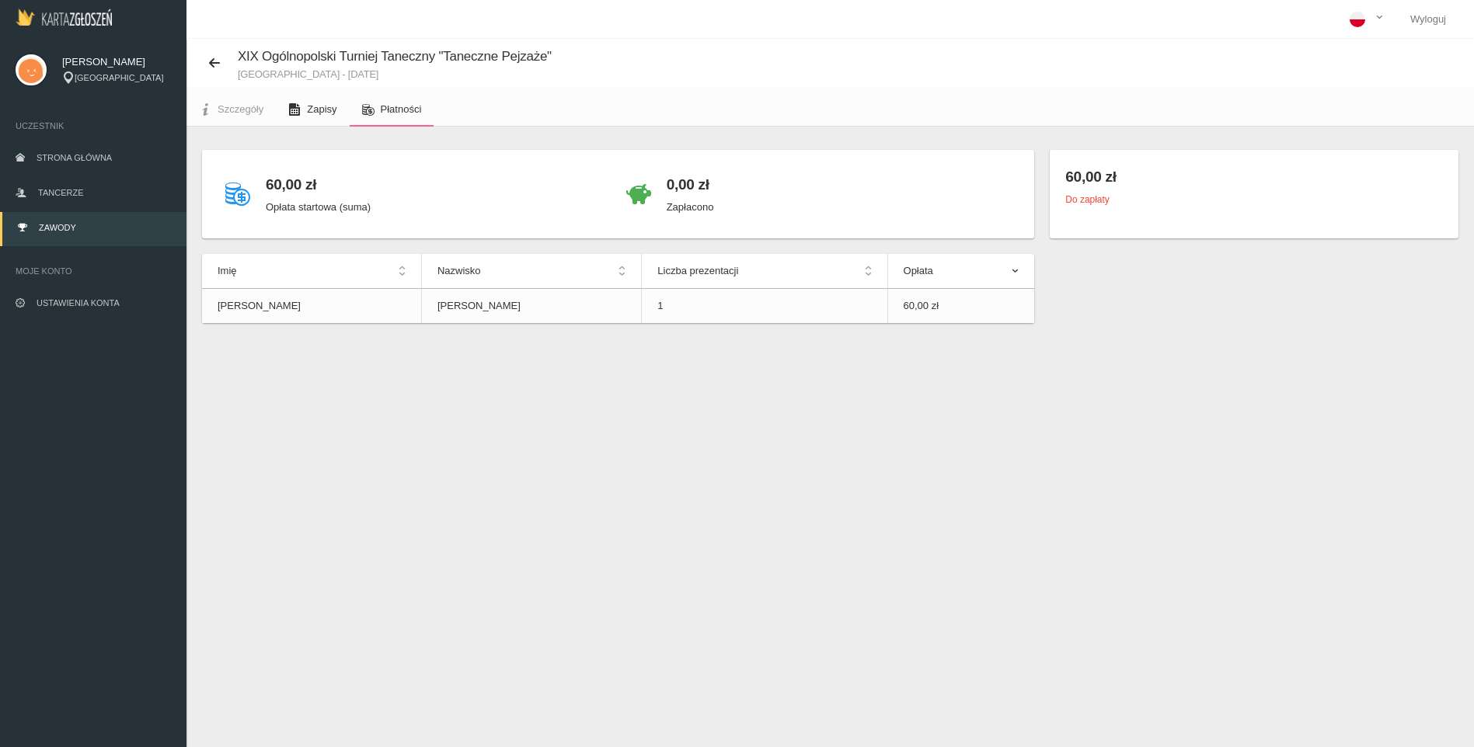
click at [303, 102] on link "Zapisy" at bounding box center [312, 109] width 73 height 34
